Goal: Answer question/provide support

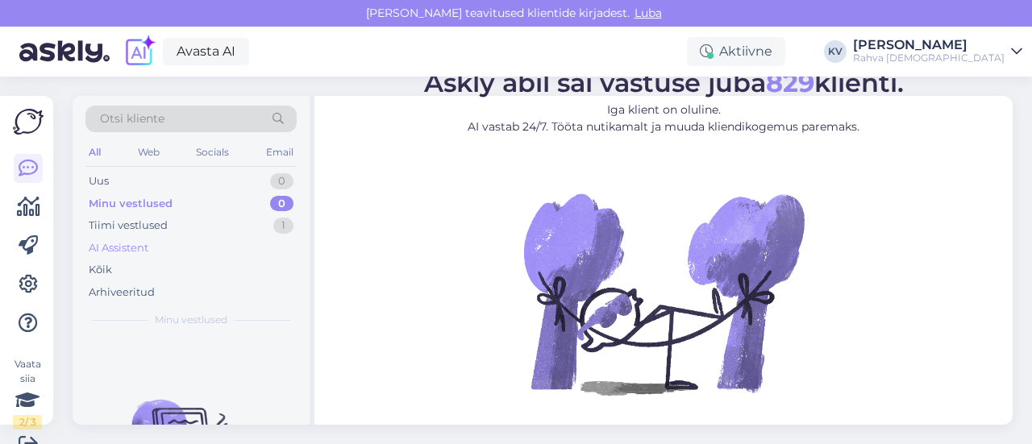
click at [145, 250] on div "AI Assistent" at bounding box center [119, 248] width 60 height 16
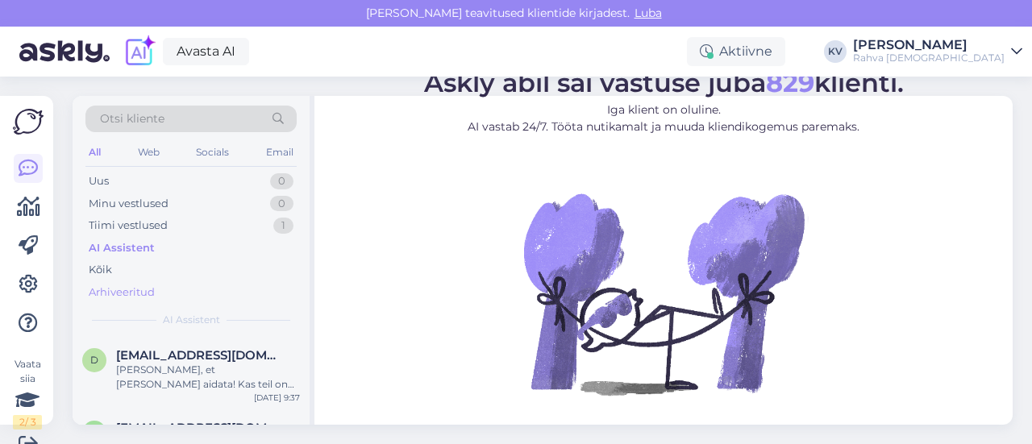
scroll to position [24, 0]
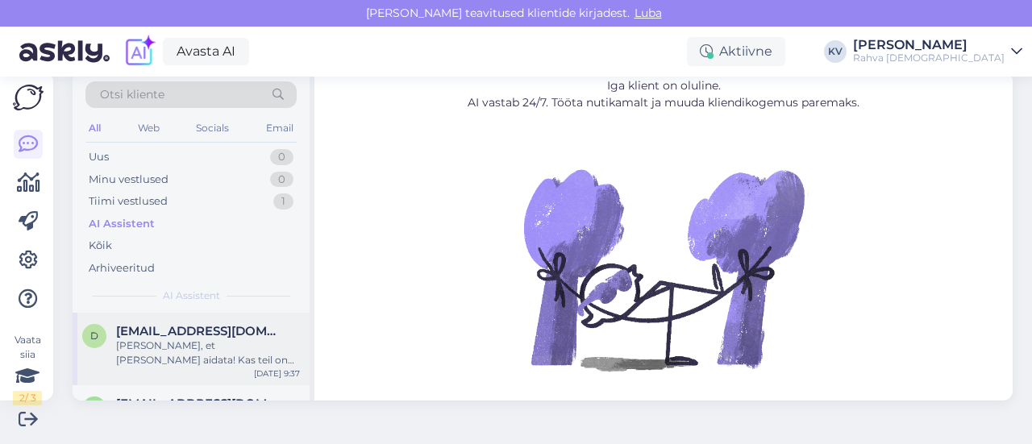
click at [190, 339] on div "[PERSON_NAME], et [PERSON_NAME] aidata! Kas teil on veel küsimusi meie teenuste…" at bounding box center [208, 353] width 184 height 29
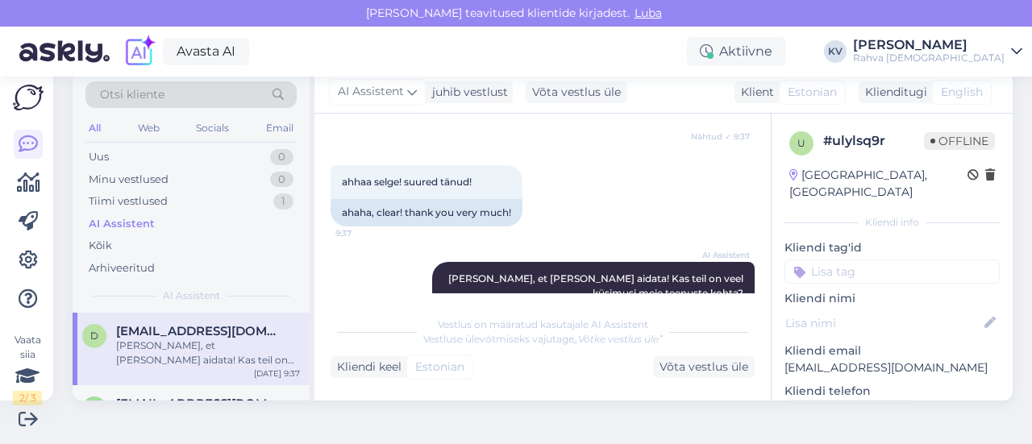
scroll to position [503, 0]
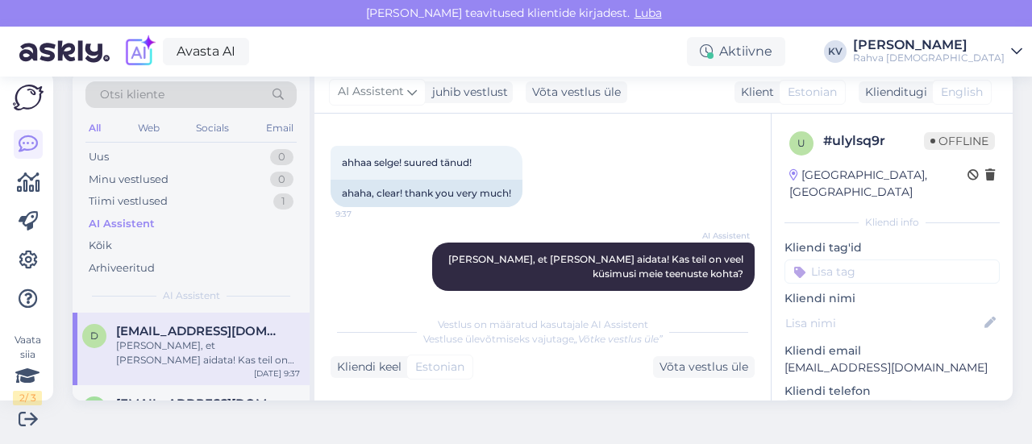
click at [829, 260] on input at bounding box center [891, 272] width 215 height 24
type input "Veeb - 2h tarne"
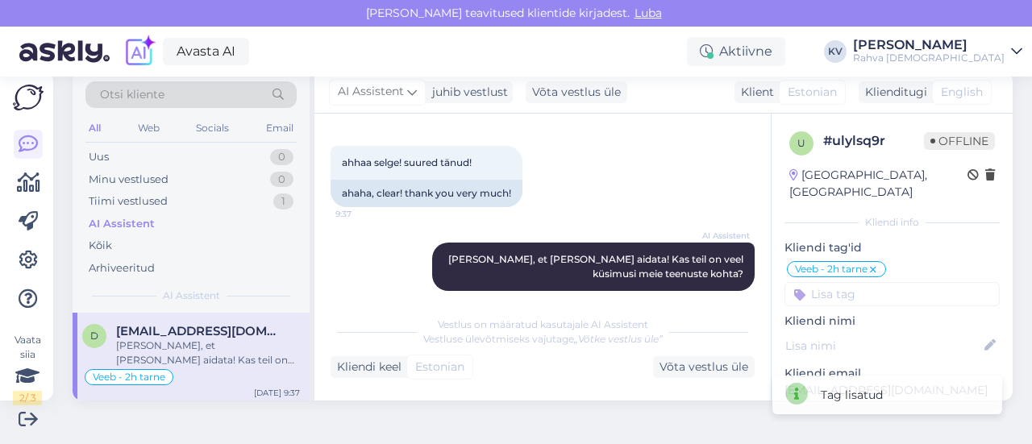
scroll to position [81, 0]
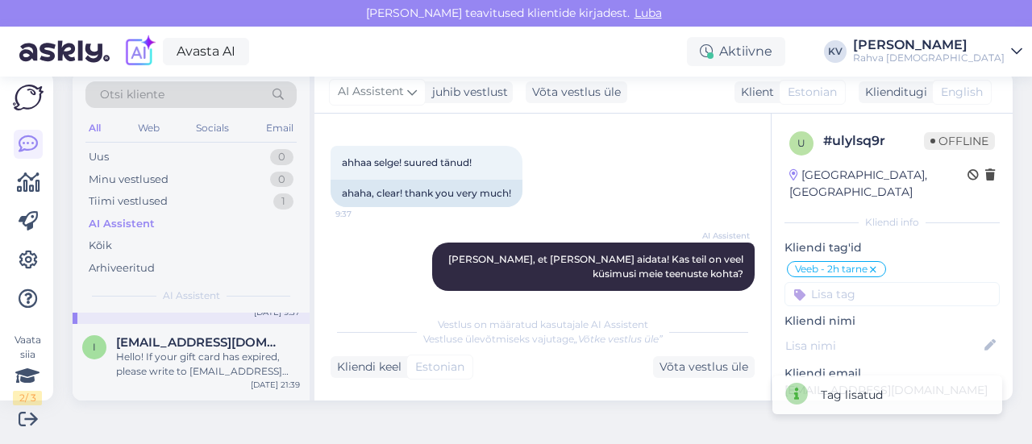
click at [200, 351] on div "Hello! If your gift card has expired, please write to [EMAIL_ADDRESS][DOMAIN_NA…" at bounding box center [208, 364] width 184 height 29
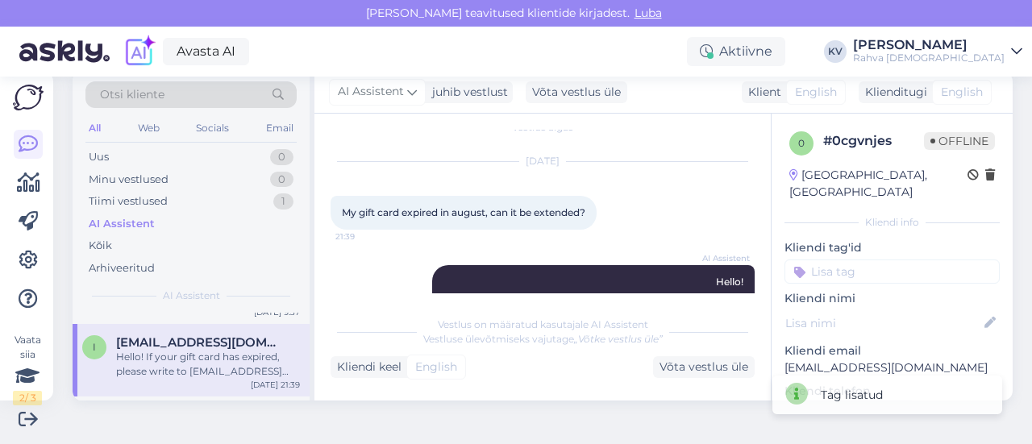
scroll to position [0, 0]
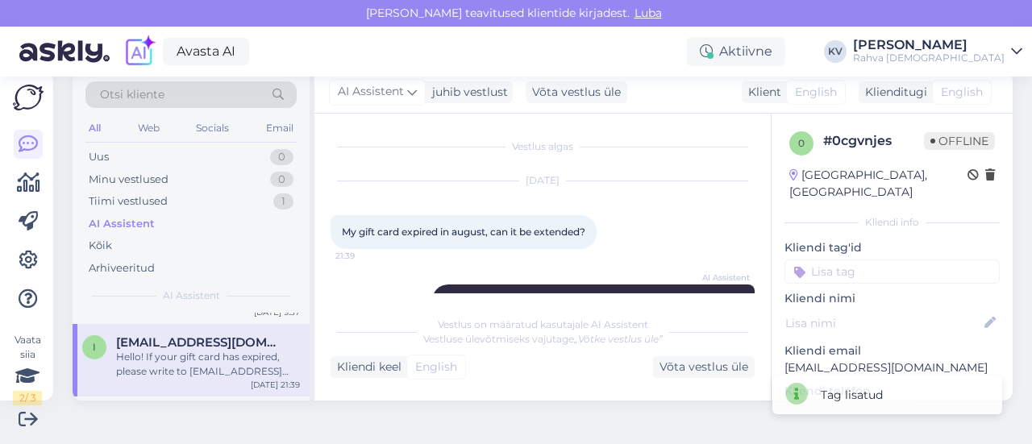
click at [851, 239] on div "Kliendi tag'id vene keelne raamat Veeb - võõrkeelne kirjandus Veeb - viga pakki…" at bounding box center [891, 261] width 215 height 44
click at [846, 260] on input at bounding box center [891, 272] width 215 height 24
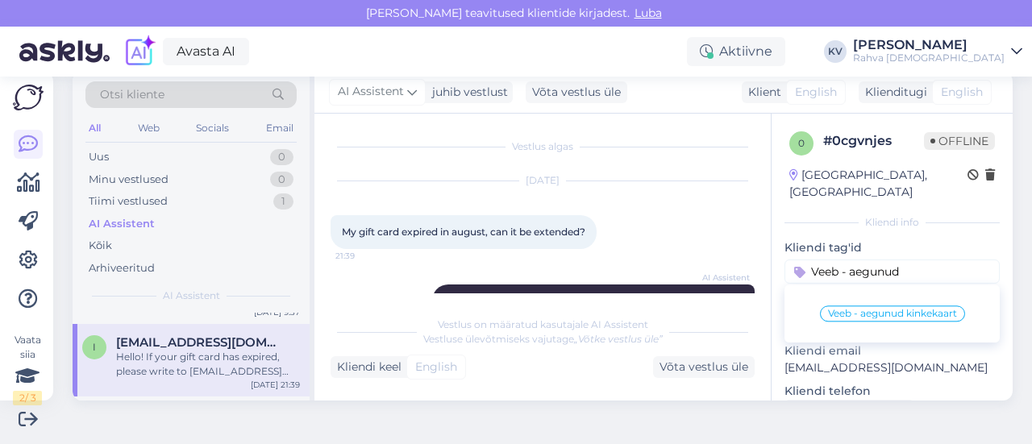
type input "Veeb - aegunud"
click at [828, 309] on span "Veeb - aegunud kinkekaart" at bounding box center [892, 314] width 129 height 10
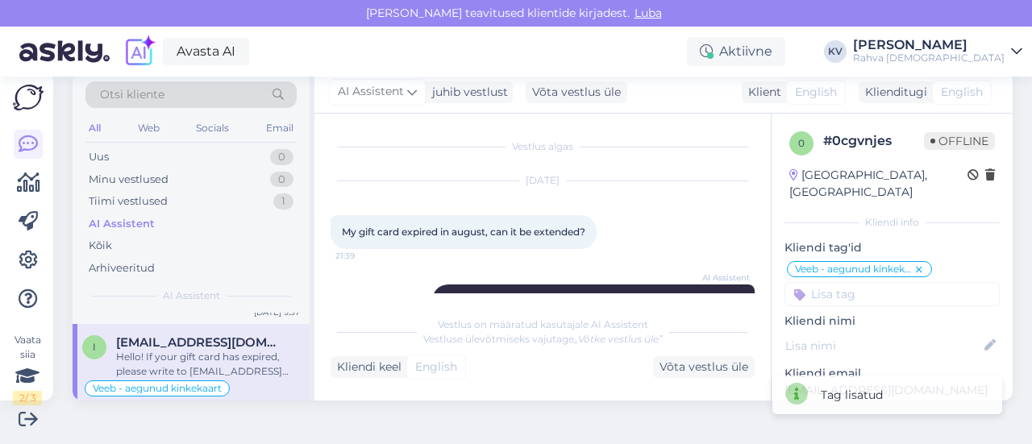
click at [834, 282] on input at bounding box center [891, 294] width 215 height 24
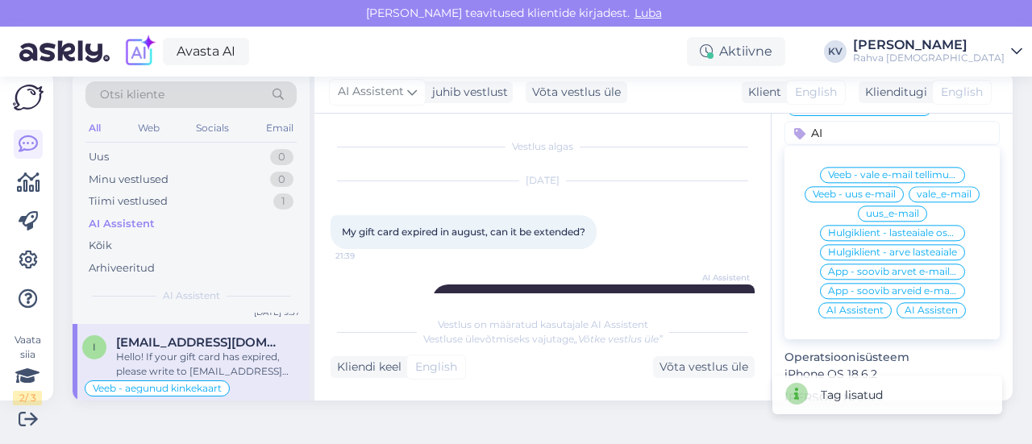
type input "AI"
click at [837, 302] on div "AI Assistent" at bounding box center [854, 310] width 73 height 16
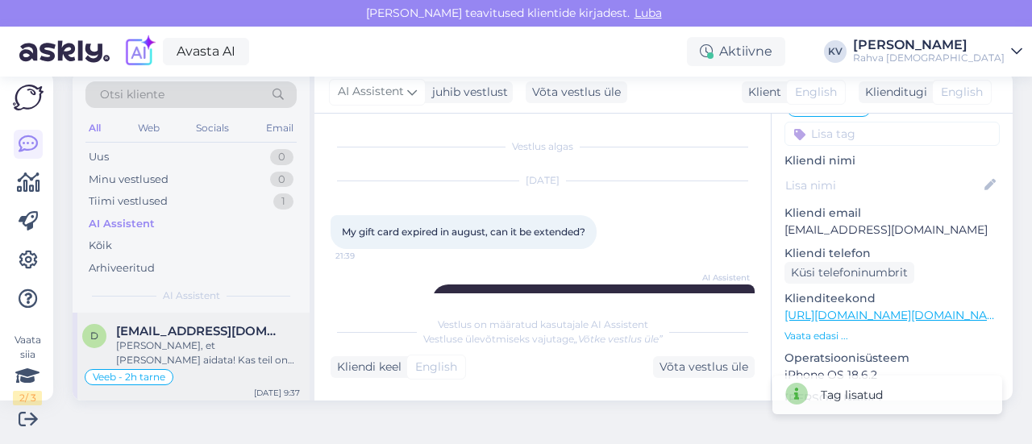
click at [192, 357] on div "[PERSON_NAME], et [PERSON_NAME] aidata! Kas teil on veel küsimusi meie teenuste…" at bounding box center [208, 353] width 184 height 29
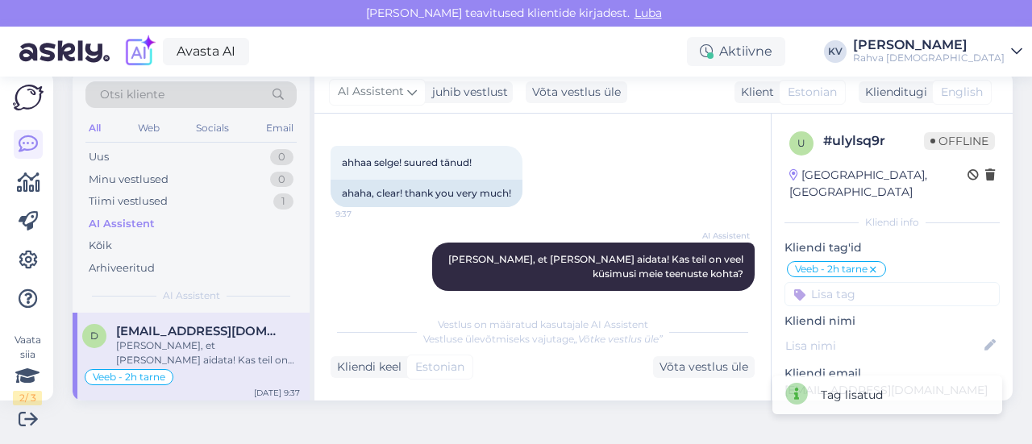
click at [826, 282] on input at bounding box center [891, 294] width 215 height 24
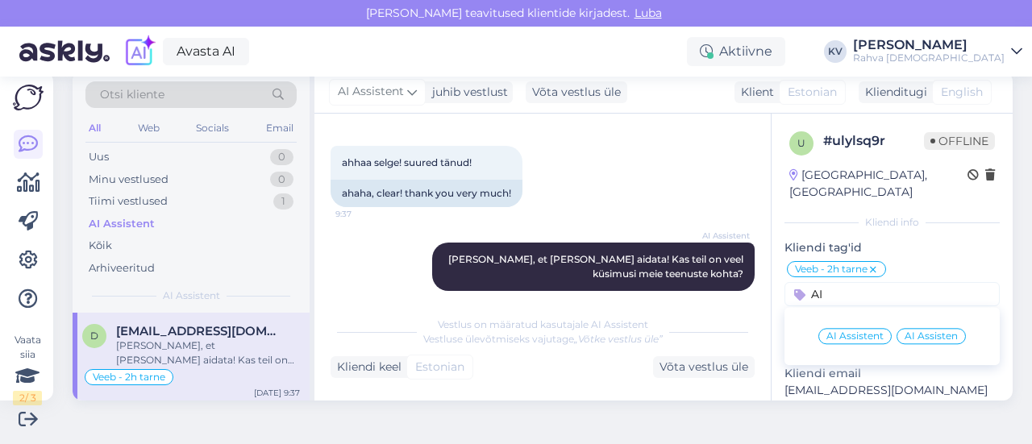
type input "AI"
click at [830, 328] on div "AI Assistent" at bounding box center [854, 336] width 73 height 16
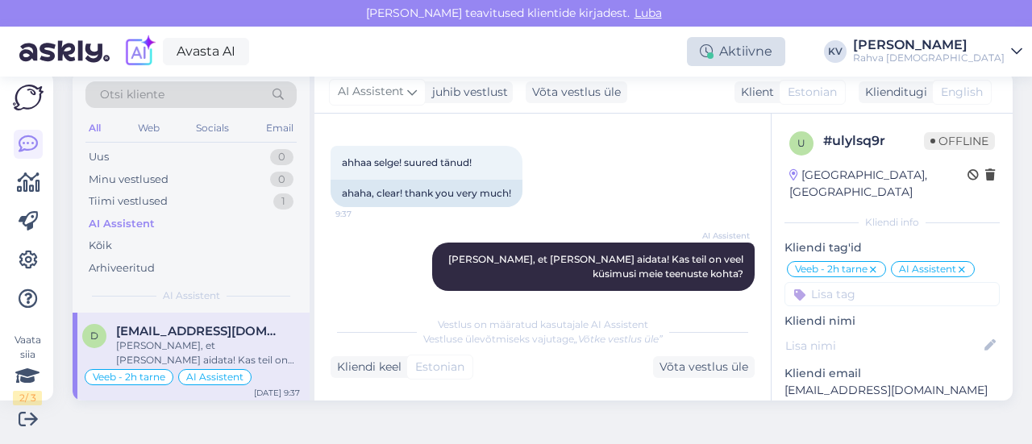
click at [771, 50] on div "Aktiivne" at bounding box center [736, 51] width 98 height 29
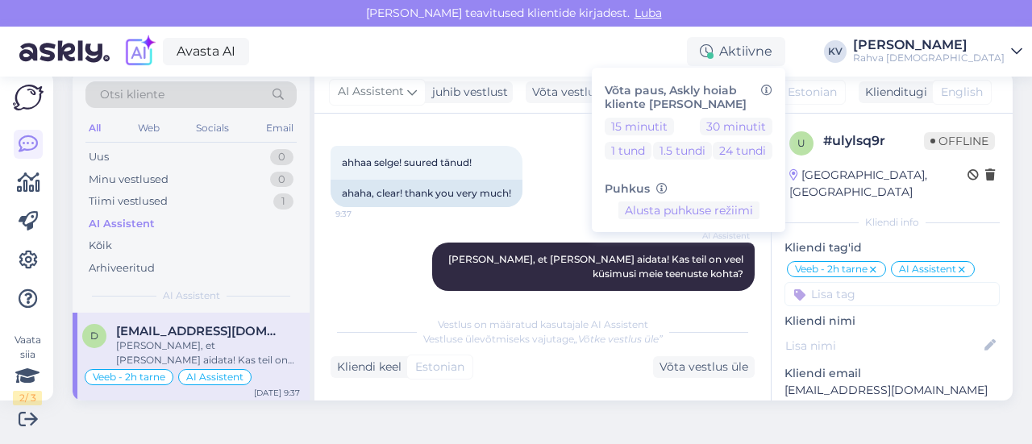
click at [772, 135] on div "15 minutit 30 minutit 1 tund 1.5 tundi 24 tundi" at bounding box center [689, 142] width 168 height 48
click at [772, 132] on button "30 minutit" at bounding box center [736, 127] width 73 height 18
